Goal: Task Accomplishment & Management: Use online tool/utility

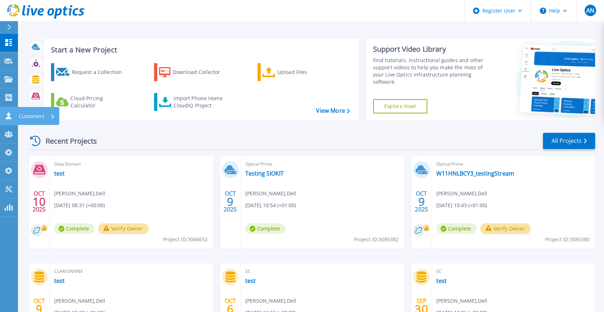
click at [11, 121] on link "Customers Customers" at bounding box center [9, 116] width 18 height 18
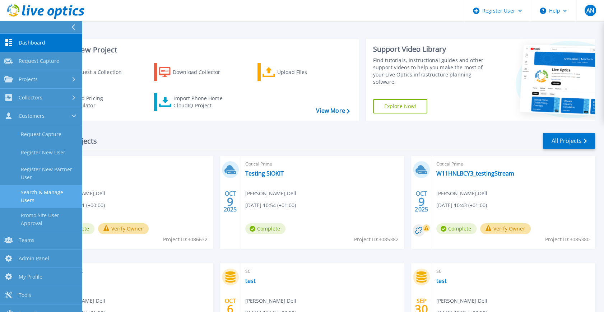
click at [54, 195] on link "Search & Manage Users" at bounding box center [41, 196] width 82 height 23
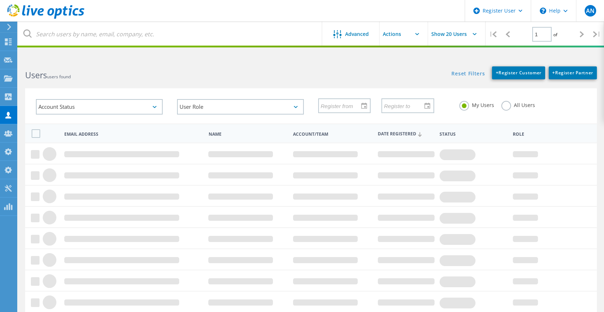
click at [517, 102] on label "All Users" at bounding box center [519, 104] width 34 height 7
click at [0, 0] on input "All Users" at bounding box center [0, 0] width 0 height 0
click at [304, 52] on html "Register User \n Help Explore Helpful Articles Contact Support AN Dell Admin Us…" at bounding box center [302, 191] width 604 height 383
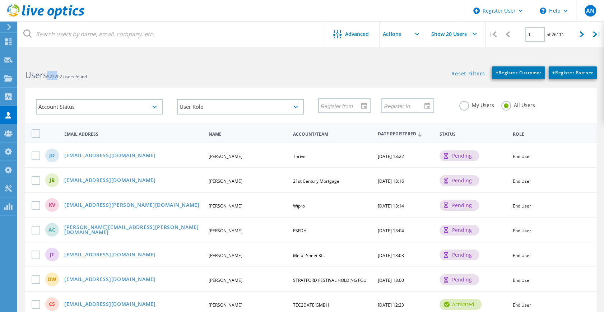
drag, startPoint x: 54, startPoint y: 76, endPoint x: 63, endPoint y: 77, distance: 9.4
click at [63, 77] on span "522202 users found" at bounding box center [67, 77] width 40 height 6
drag, startPoint x: 63, startPoint y: 77, endPoint x: 53, endPoint y: 76, distance: 10.2
click at [54, 75] on span "522202 users found" at bounding box center [67, 77] width 40 height 6
drag, startPoint x: 54, startPoint y: 78, endPoint x: 61, endPoint y: 78, distance: 6.9
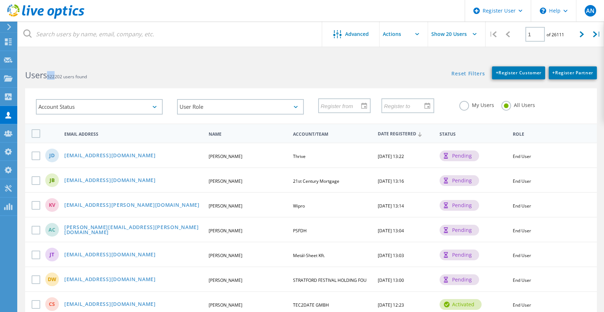
click at [61, 78] on span "522202 users found" at bounding box center [67, 77] width 40 height 6
drag, startPoint x: 61, startPoint y: 78, endPoint x: 56, endPoint y: 83, distance: 6.9
click at [56, 83] on div "Account Status Activated Pending Activation Pending Password Reset Activated No…" at bounding box center [311, 101] width 586 height 44
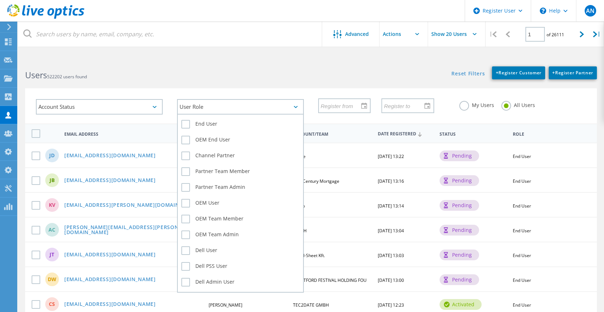
click at [191, 100] on div "User Role" at bounding box center [240, 106] width 127 height 15
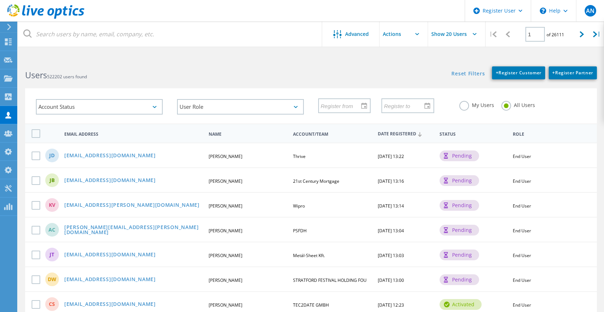
click at [182, 66] on div "Users 522202 users found" at bounding box center [164, 68] width 293 height 19
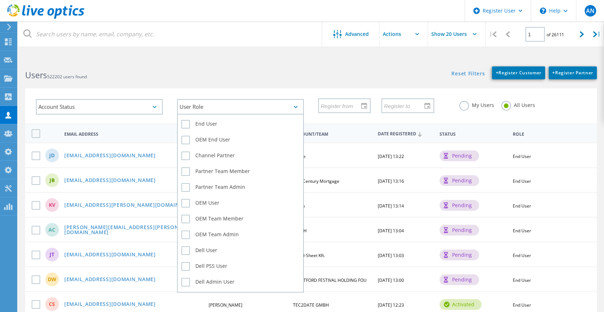
click at [215, 102] on div "User Role" at bounding box center [240, 106] width 127 height 15
click at [210, 108] on div "User Role" at bounding box center [240, 106] width 127 height 15
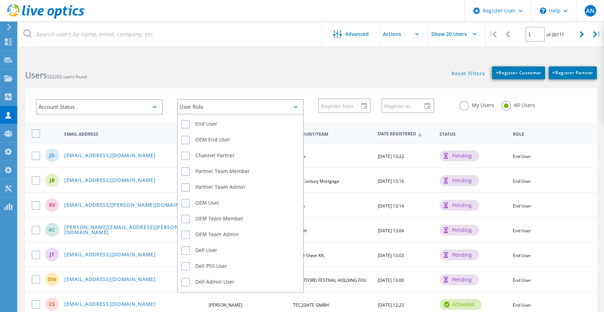
click at [210, 108] on div "User Role" at bounding box center [240, 106] width 127 height 15
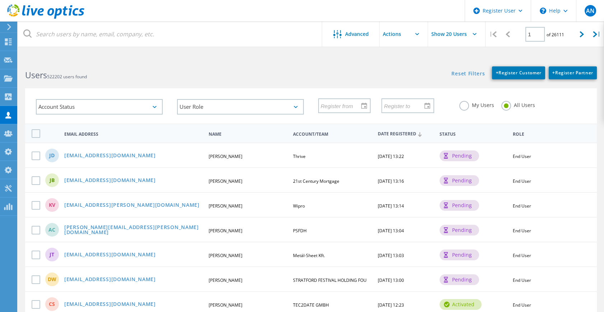
click at [217, 89] on div "Account Status Activated Pending Activation Pending Password Reset Activated No…" at bounding box center [311, 105] width 572 height 35
click at [202, 73] on h2 "Users 522202 users found" at bounding box center [164, 75] width 279 height 12
click at [211, 86] on div "Account Status Activated Pending Activation Pending Password Reset Activated No…" at bounding box center [311, 101] width 586 height 44
click at [164, 101] on div "Account Status Activated Pending Activation Pending Password Reset Activated No…" at bounding box center [99, 107] width 141 height 30
click at [166, 104] on div "Account Status Activated Pending Activation Pending Password Reset Activated No…" at bounding box center [99, 107] width 141 height 30
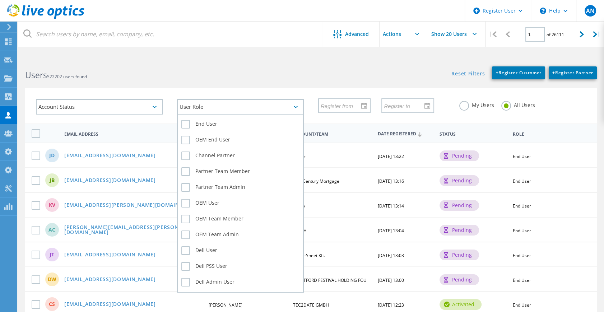
click at [198, 104] on div "User Role" at bounding box center [240, 106] width 127 height 15
click at [184, 250] on label "Dell User" at bounding box center [240, 251] width 118 height 9
click at [0, 0] on input "Dell User" at bounding box center [0, 0] width 0 height 0
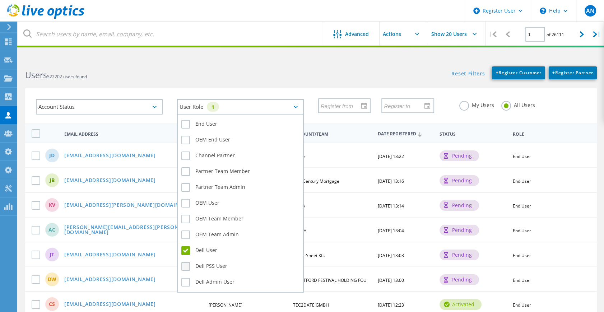
click at [184, 268] on label "Dell PSS User" at bounding box center [240, 266] width 118 height 9
click at [0, 0] on input "Dell PSS User" at bounding box center [0, 0] width 0 height 0
click at [183, 282] on label "Dell Admin User" at bounding box center [240, 282] width 118 height 9
click at [0, 0] on input "Dell Admin User" at bounding box center [0, 0] width 0 height 0
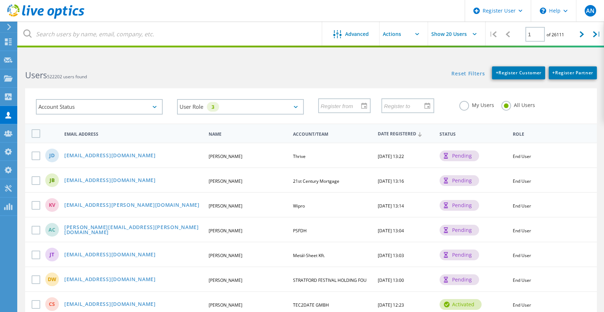
click at [238, 79] on h2 "Users 522202 users found" at bounding box center [164, 75] width 279 height 12
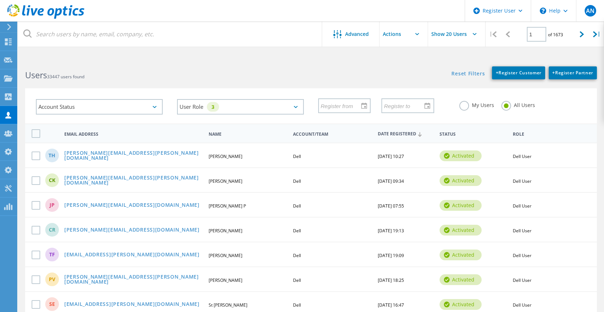
click at [97, 68] on div "Users 33447 users found" at bounding box center [164, 68] width 293 height 19
